Goal: Task Accomplishment & Management: Use online tool/utility

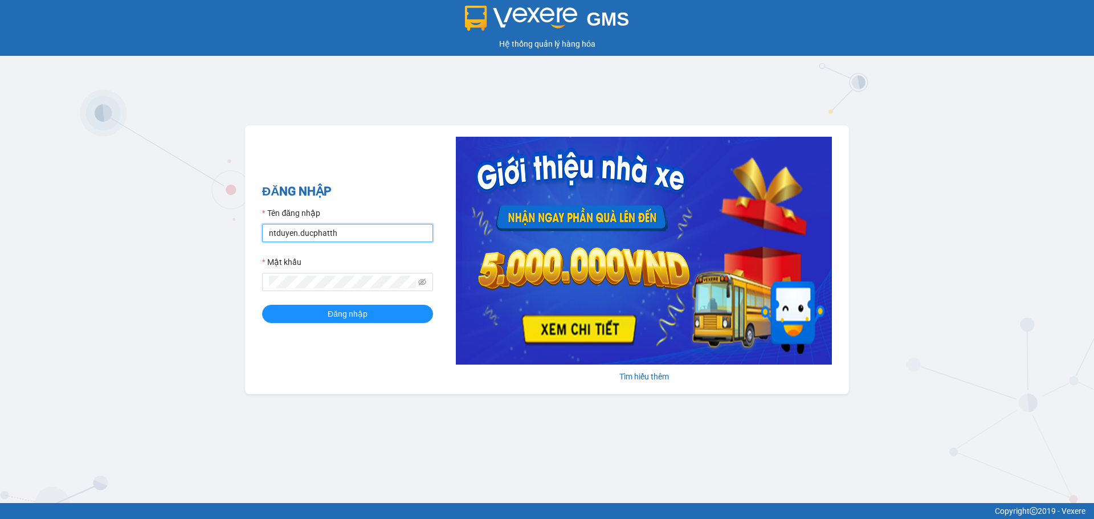
click at [349, 237] on input "ntduyen.ducphatth" at bounding box center [347, 233] width 171 height 18
type input "bttlinh.ducphatth"
click at [347, 317] on span "Đăng nhập" at bounding box center [348, 314] width 40 height 13
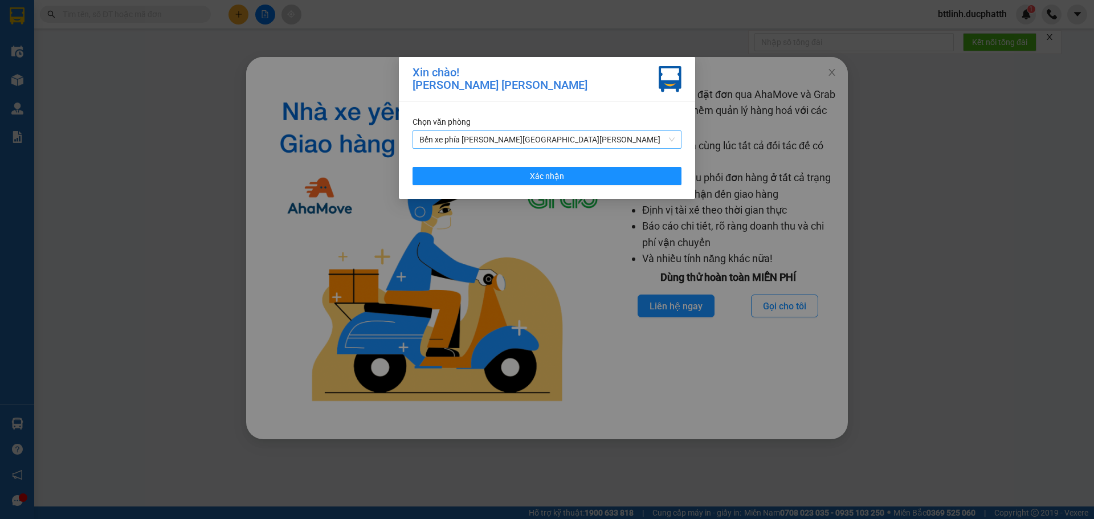
click at [487, 136] on span "Bến xe phía [PERSON_NAME][GEOGRAPHIC_DATA][PERSON_NAME]" at bounding box center [547, 139] width 255 height 17
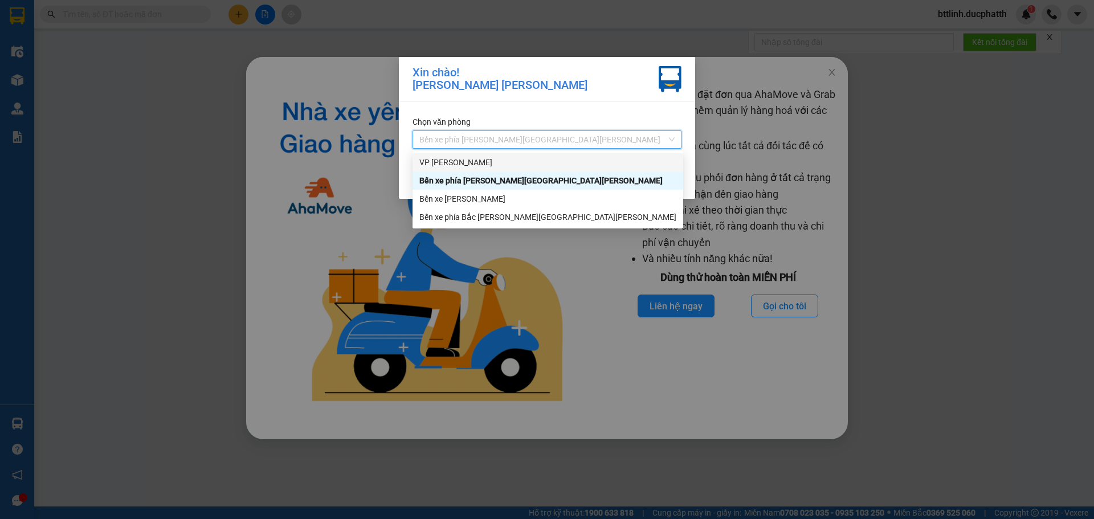
click at [455, 158] on div "VP [PERSON_NAME]" at bounding box center [548, 162] width 257 height 13
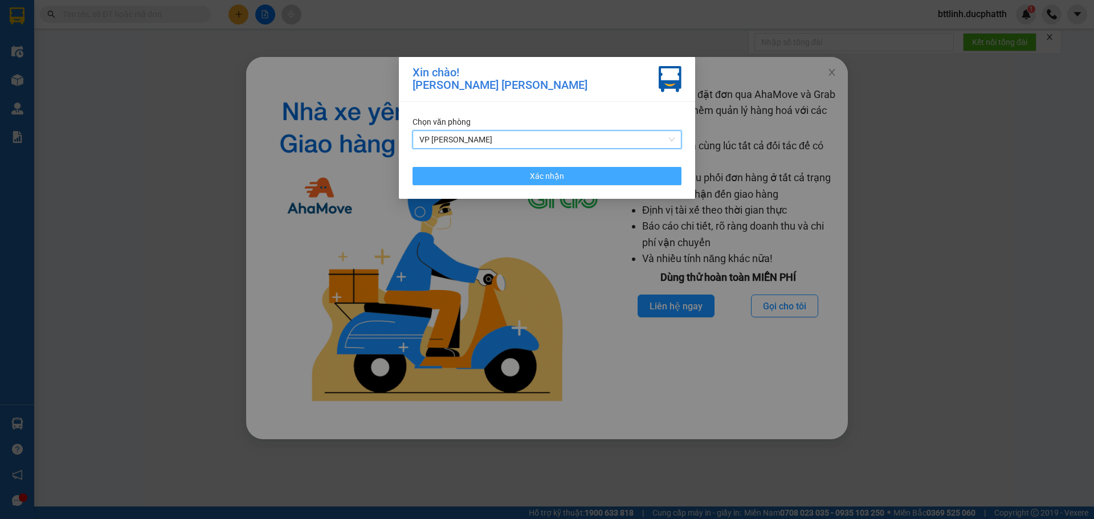
click at [513, 173] on button "Xác nhận" at bounding box center [547, 176] width 269 height 18
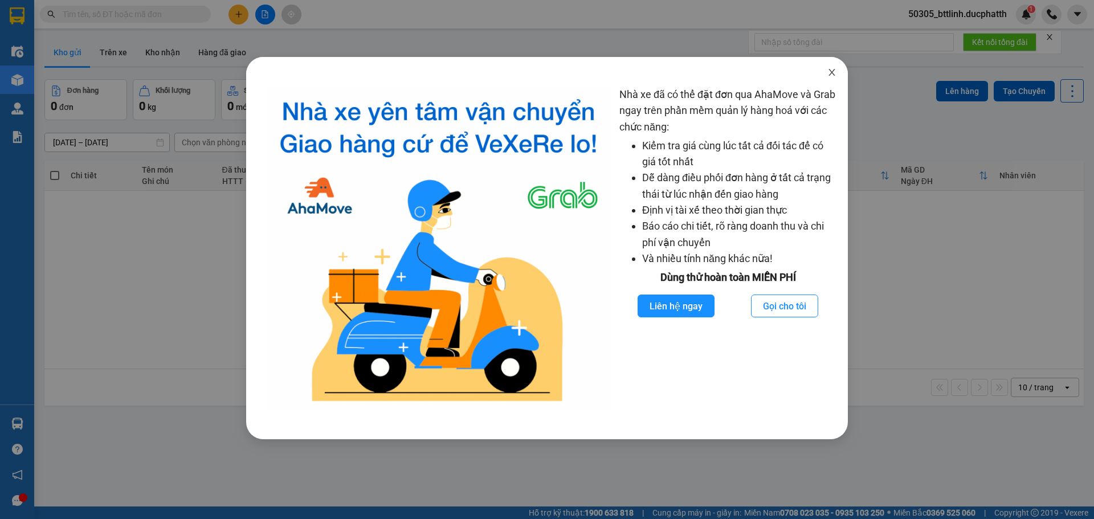
click at [831, 75] on icon "close" at bounding box center [832, 72] width 9 height 9
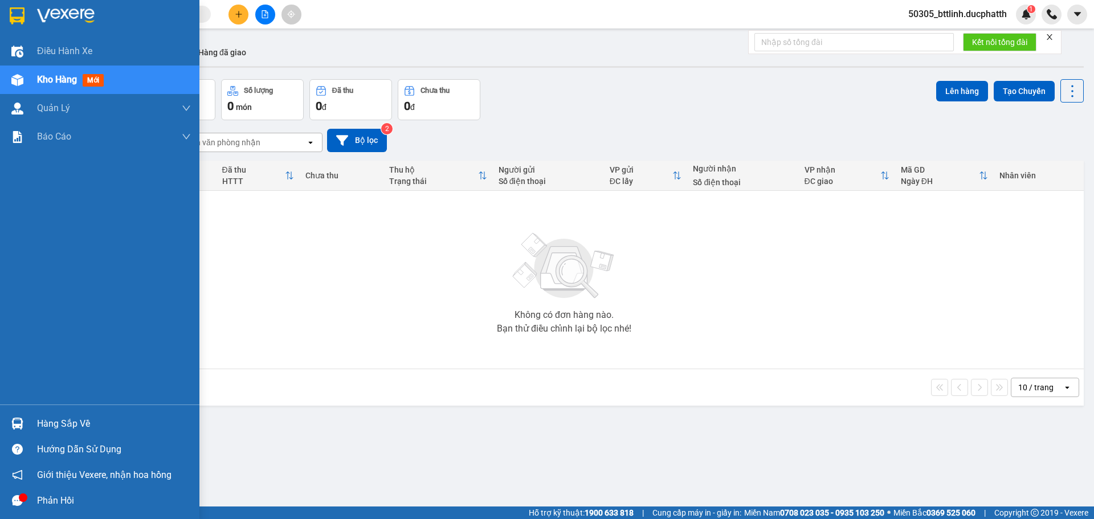
click at [62, 421] on div "Hàng sắp về" at bounding box center [114, 424] width 154 height 17
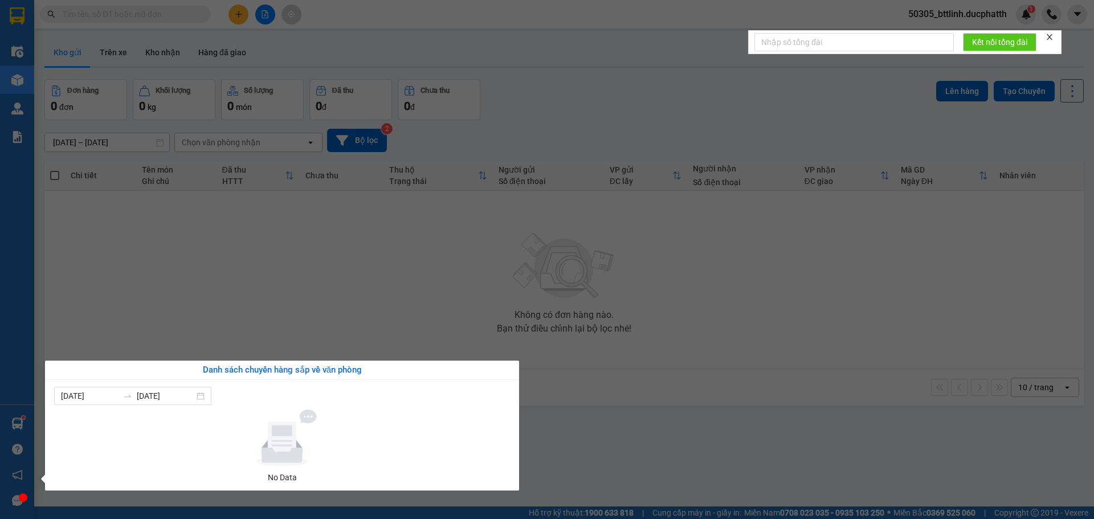
click at [100, 316] on section "Kết quả [PERSON_NAME] ( 0 ) Bộ lọc No Data 50305_bttlinh.ducphatth 1 Điều [PERS…" at bounding box center [547, 259] width 1094 height 519
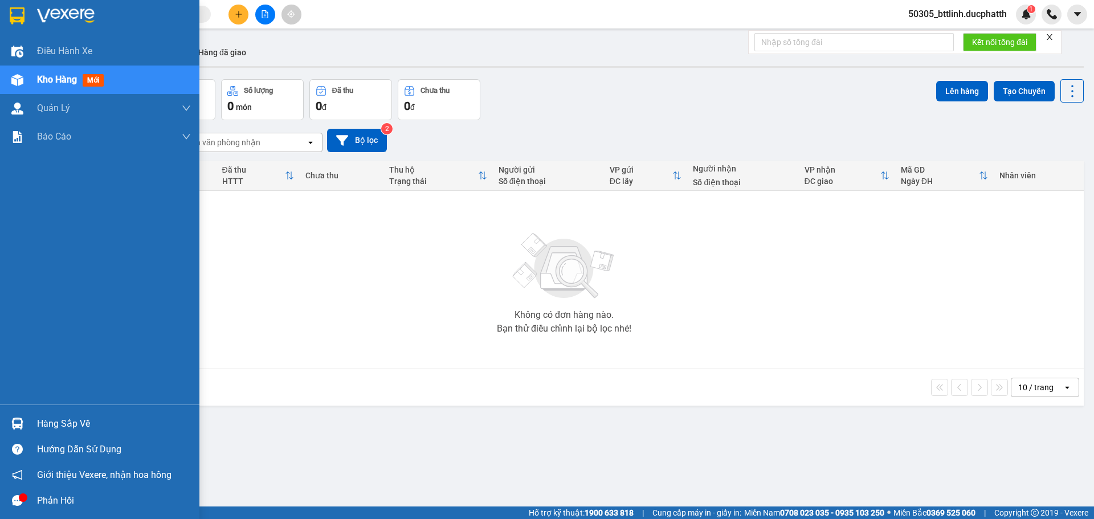
click at [16, 427] on img at bounding box center [17, 424] width 12 height 12
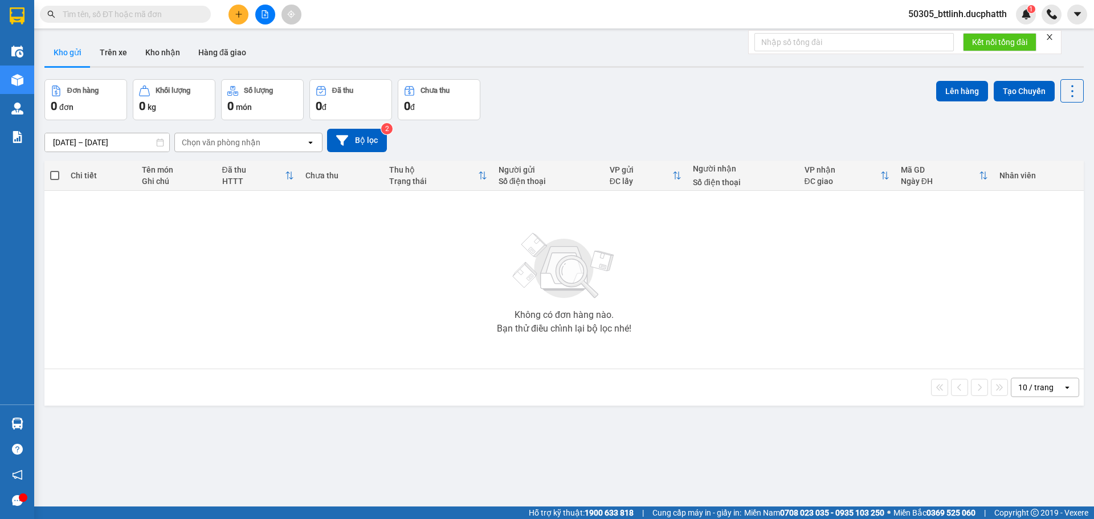
click at [111, 299] on section "Kết quả [PERSON_NAME] ( 0 ) Bộ lọc No Data 50305_bttlinh.ducphatth 1 Điều [PERS…" at bounding box center [547, 259] width 1094 height 519
click at [114, 55] on button "Trên xe" at bounding box center [114, 52] width 46 height 27
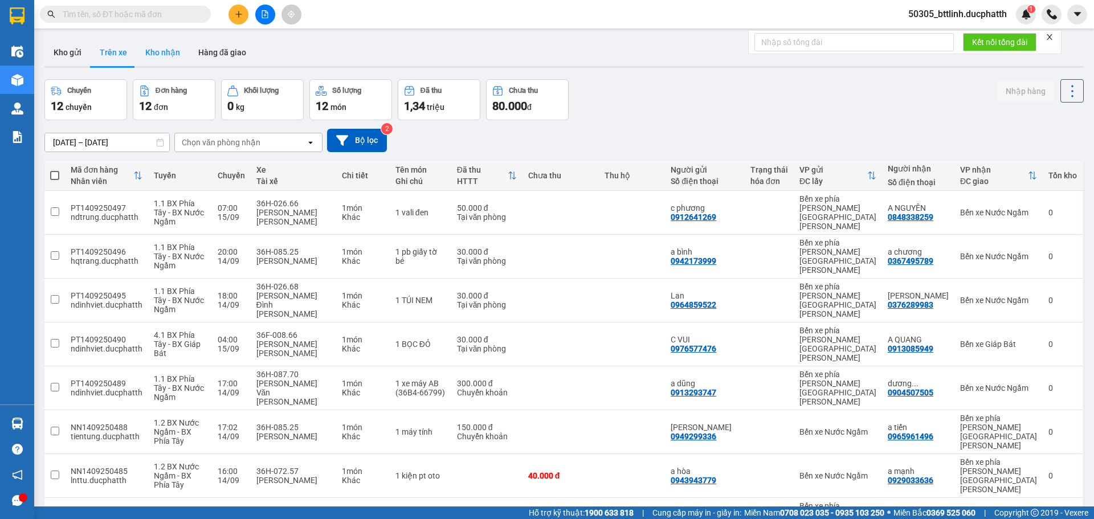
click at [164, 53] on button "Kho nhận" at bounding box center [162, 52] width 53 height 27
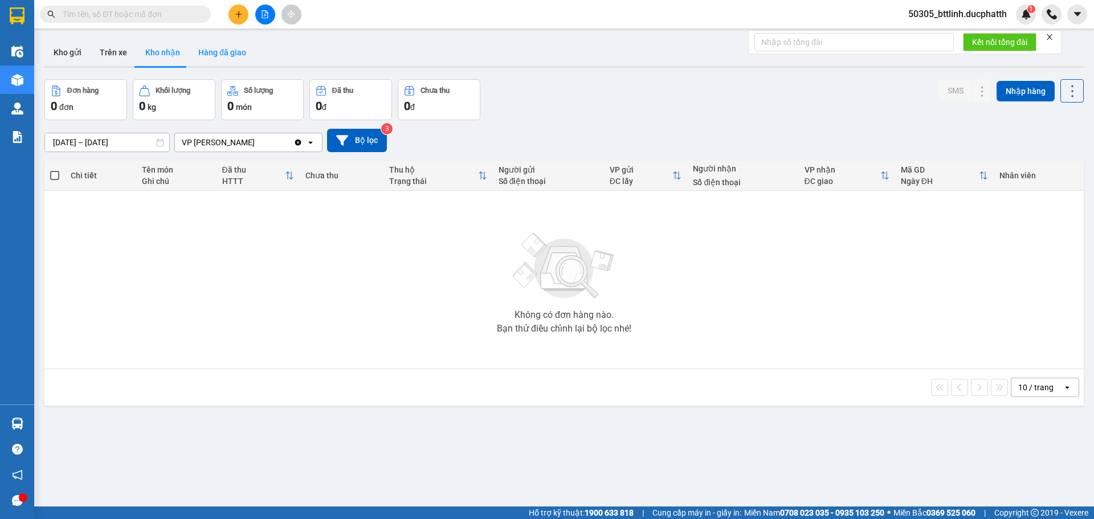
click at [206, 46] on button "Hàng đã giao" at bounding box center [222, 52] width 66 height 27
